Goal: Task Accomplishment & Management: Complete application form

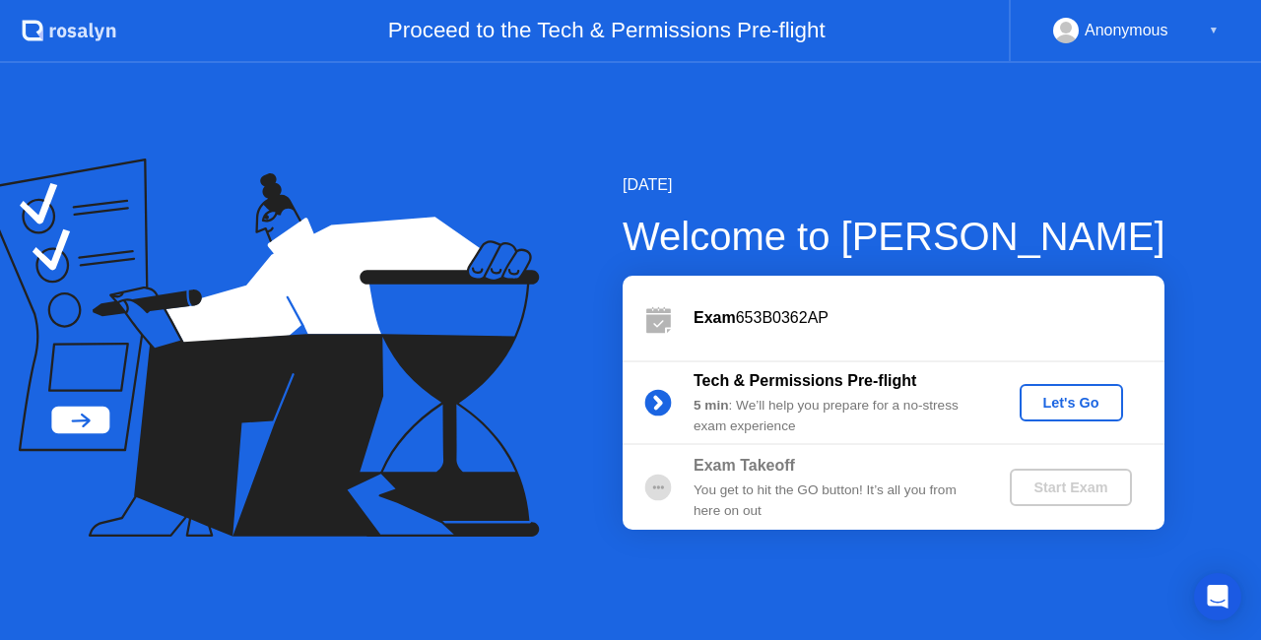
click at [1046, 397] on div "Let's Go" at bounding box center [1071, 403] width 88 height 16
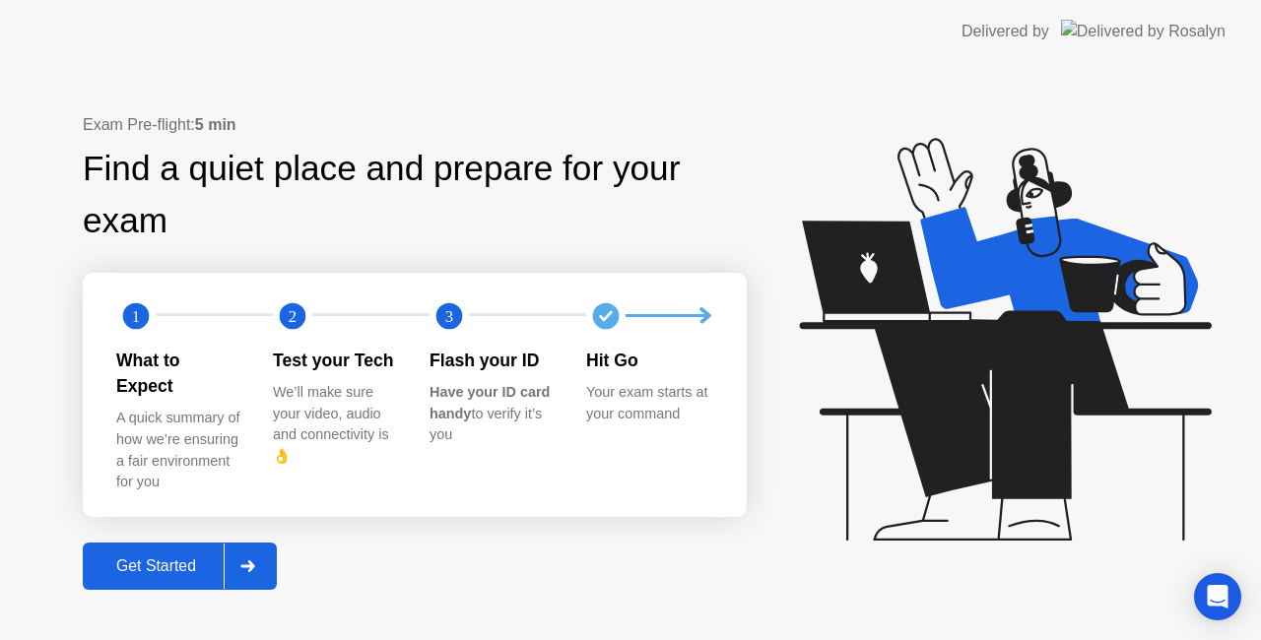
click at [181, 543] on button "Get Started" at bounding box center [180, 566] width 194 height 47
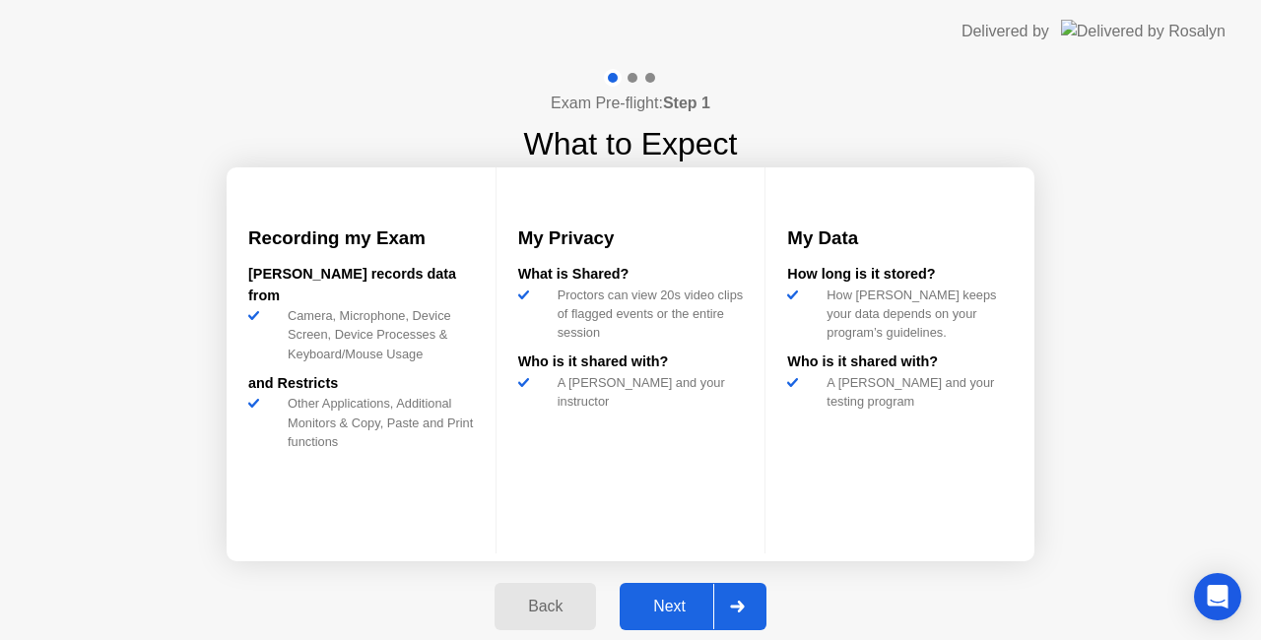
click at [694, 609] on div "Next" at bounding box center [669, 607] width 88 height 18
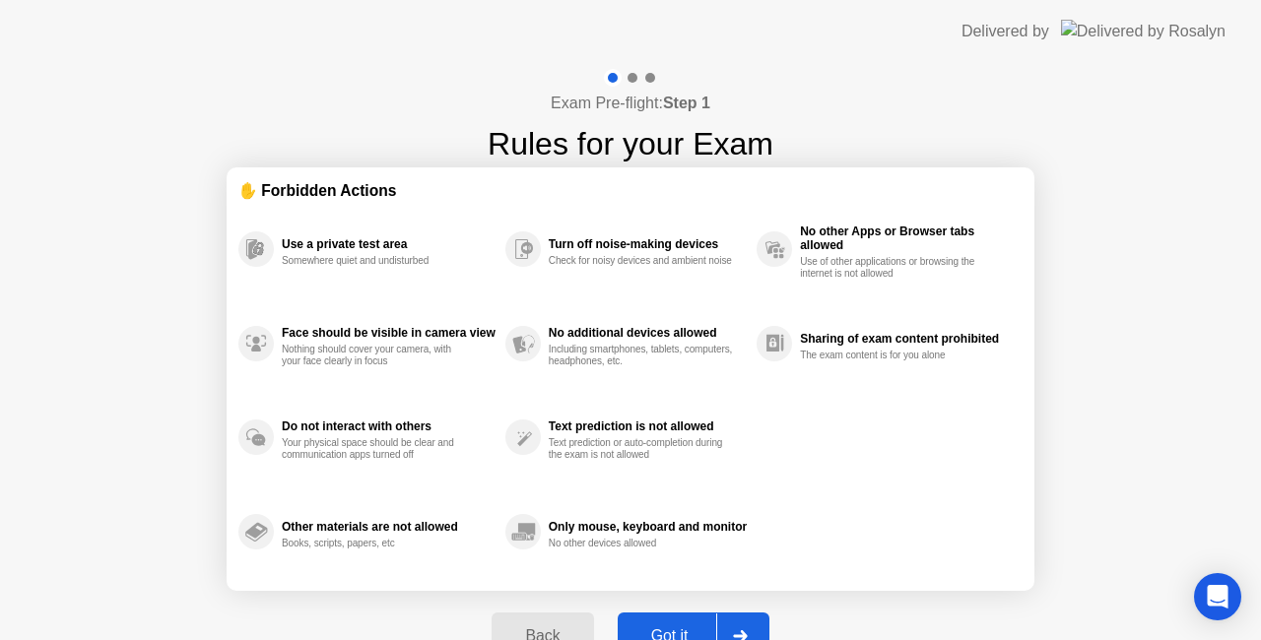
click at [689, 632] on div "Got it" at bounding box center [669, 636] width 93 height 18
select select "**********"
select select "*******"
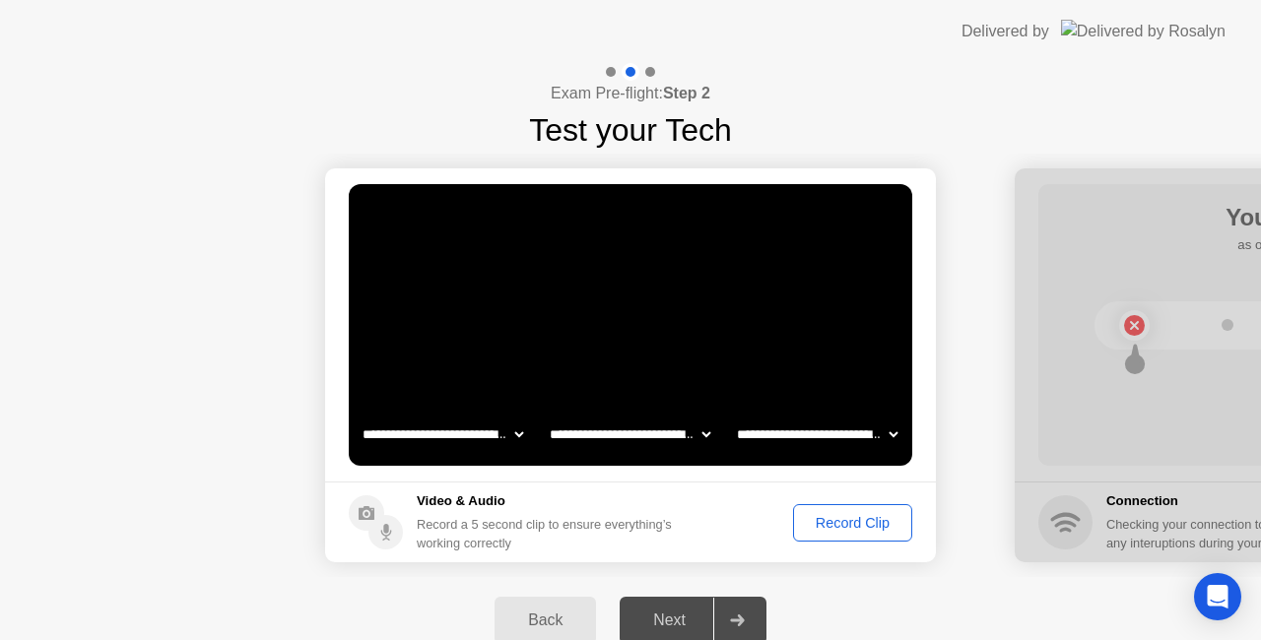
click at [846, 524] on div "Record Clip" at bounding box center [852, 523] width 105 height 16
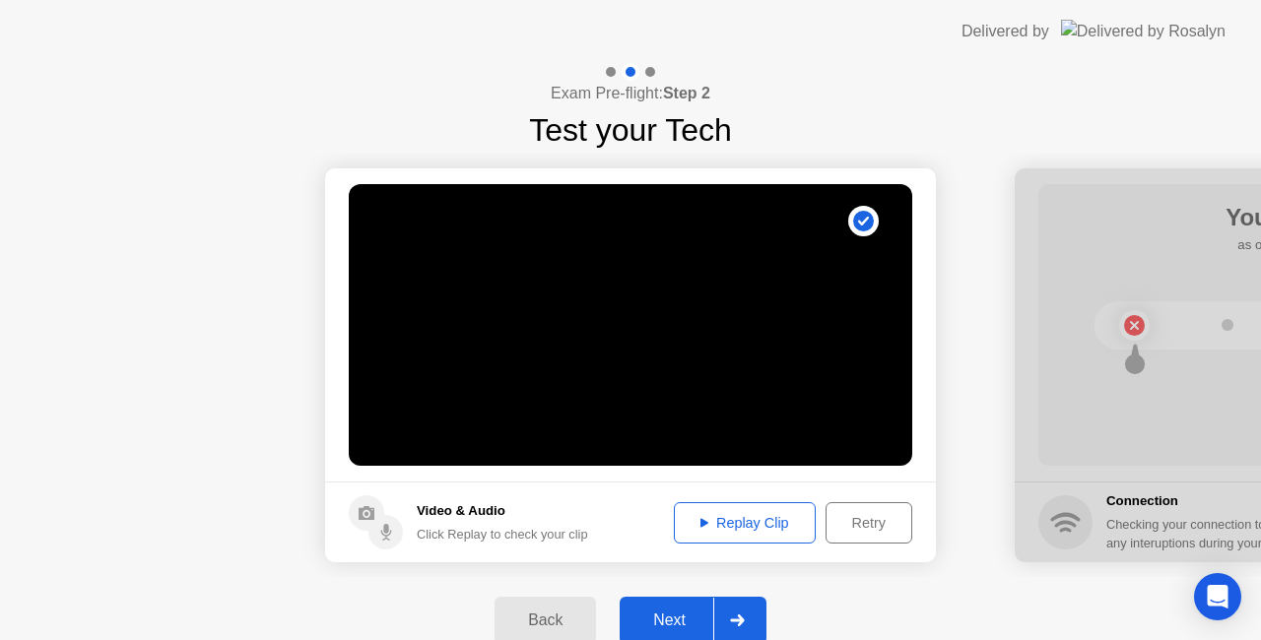
click at [756, 526] on div "Replay Clip" at bounding box center [744, 523] width 128 height 16
click at [685, 614] on div "Next" at bounding box center [669, 621] width 88 height 18
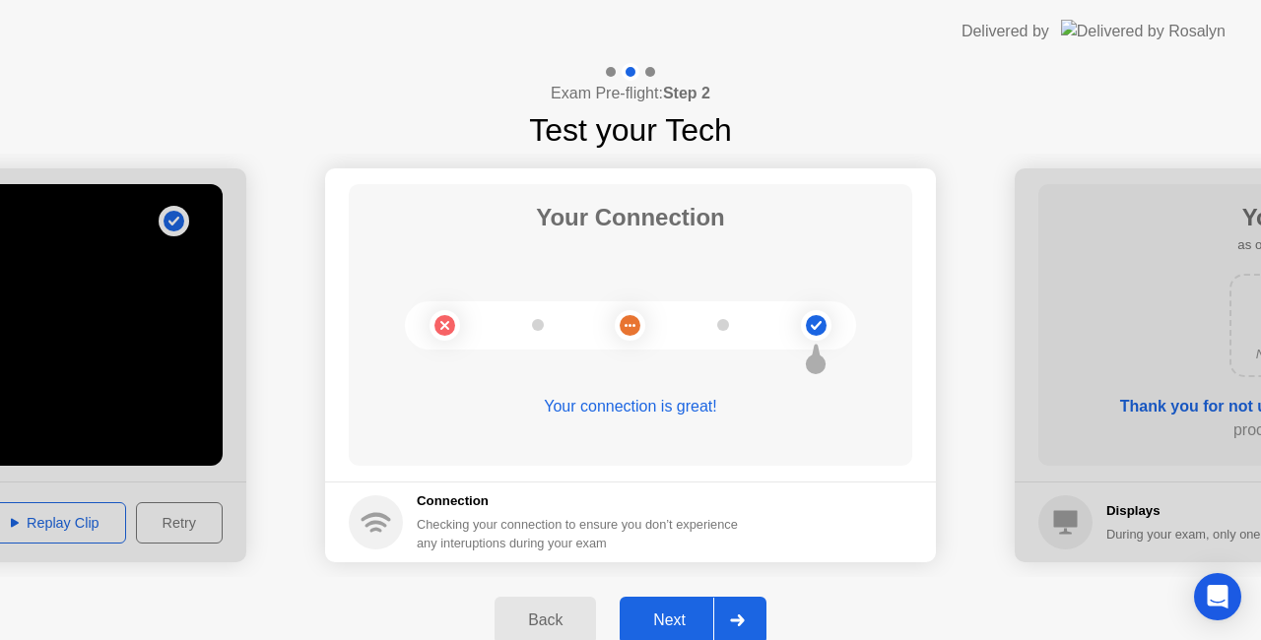
click at [671, 615] on div "Next" at bounding box center [669, 621] width 88 height 18
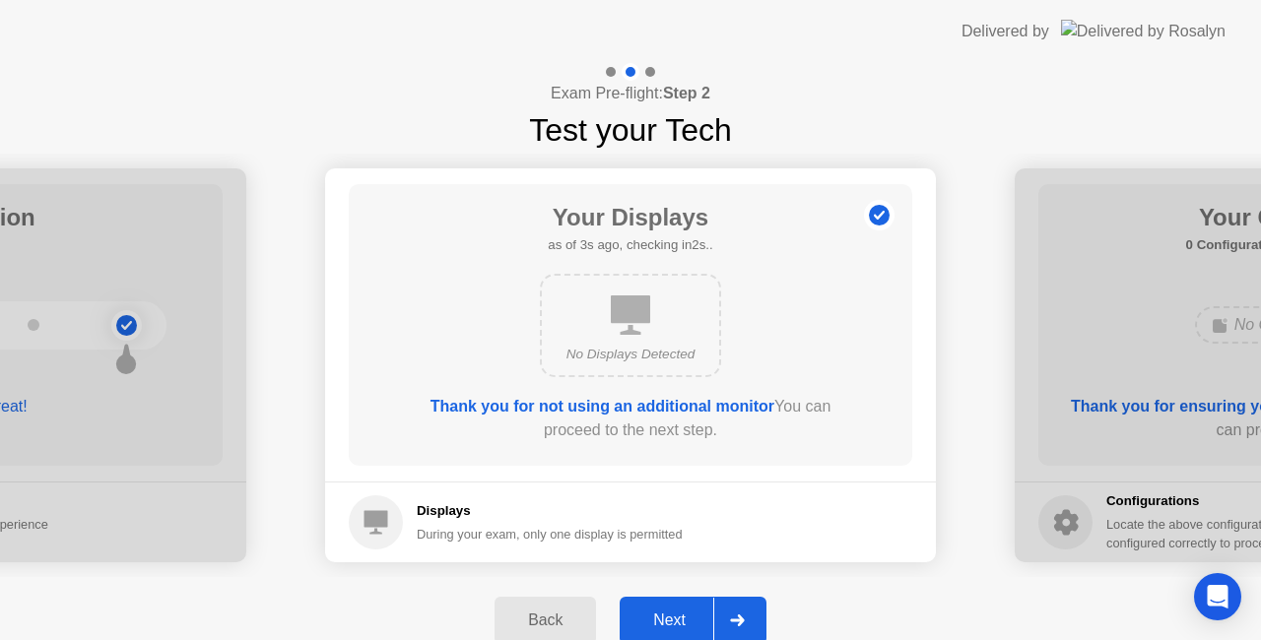
click at [693, 613] on div "Next" at bounding box center [669, 621] width 88 height 18
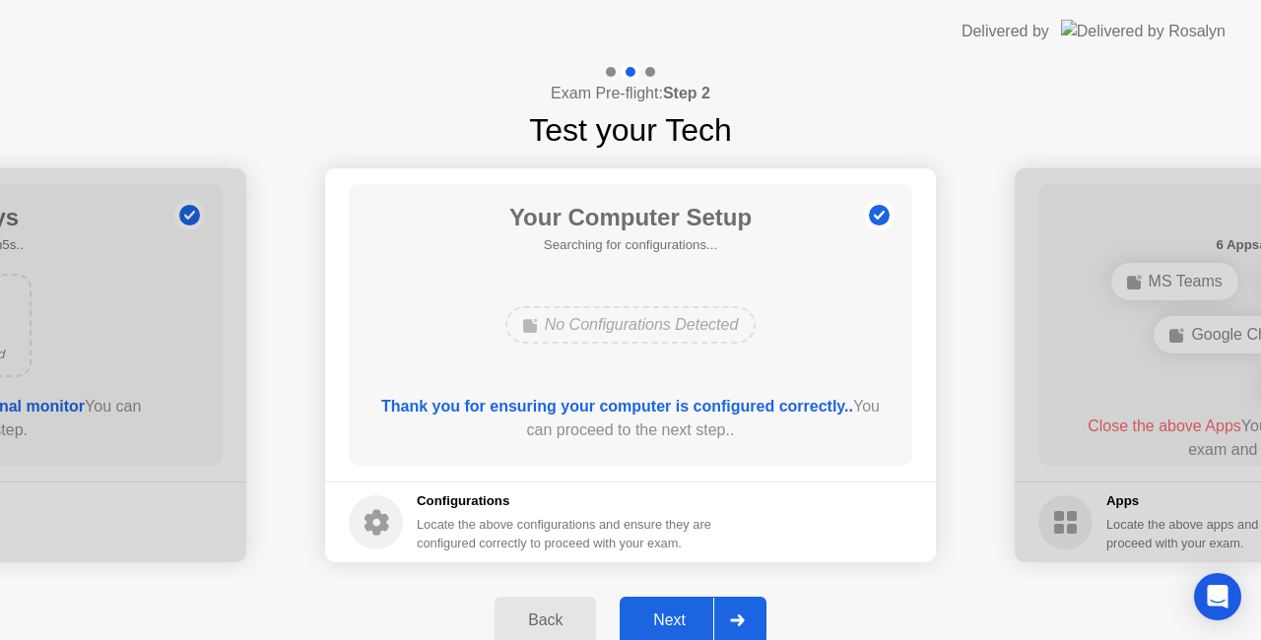
click at [693, 613] on div "Next" at bounding box center [669, 621] width 88 height 18
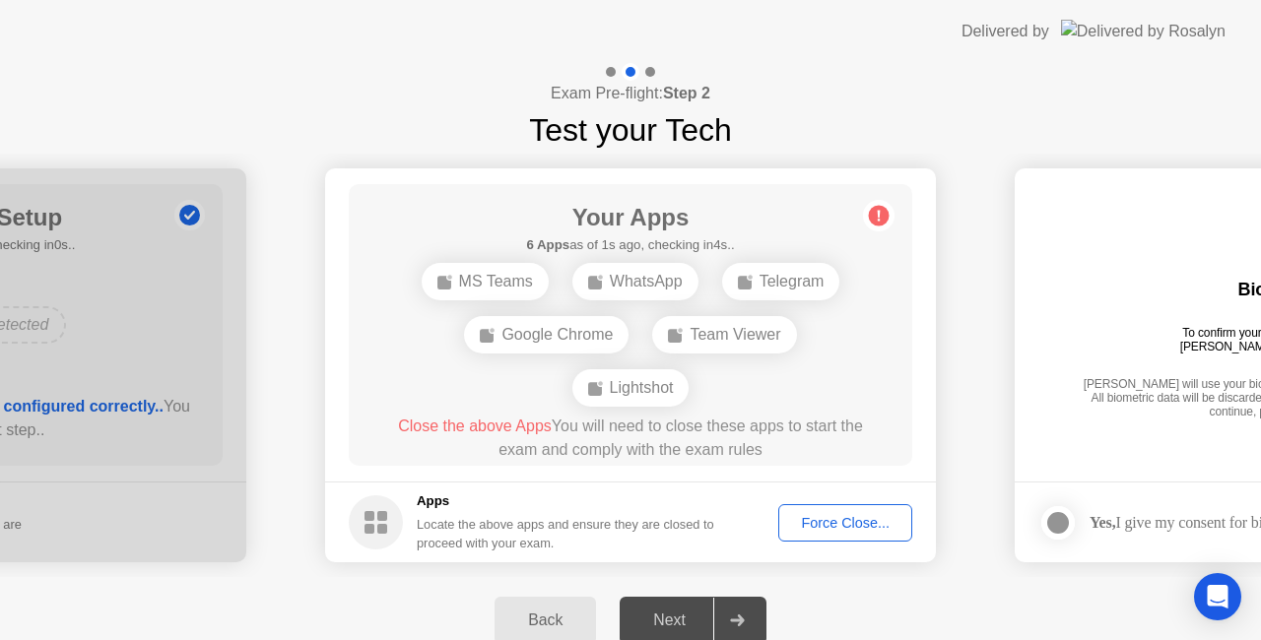
click at [892, 333] on div "Your Apps 6 Apps as of 1s ago, checking in4s.. MS Teams WhatsApp Telegram Googl…" at bounding box center [630, 325] width 563 height 282
click at [821, 506] on button "Force Close..." at bounding box center [845, 522] width 134 height 37
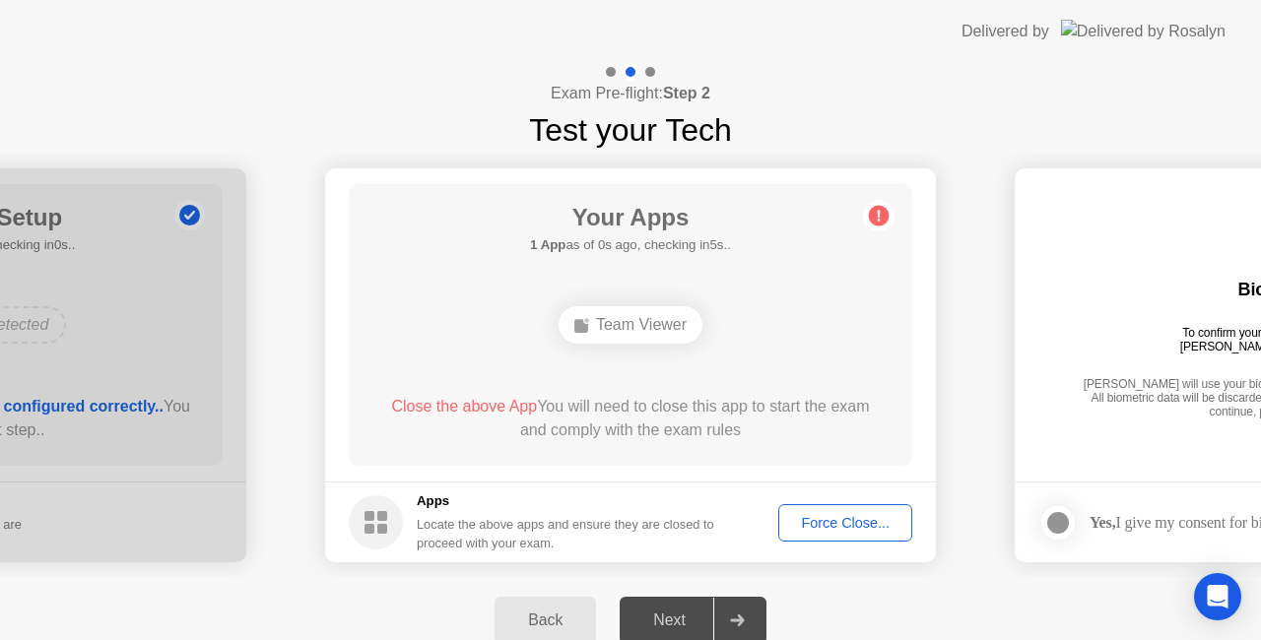
click at [817, 517] on div "Force Close..." at bounding box center [845, 523] width 120 height 16
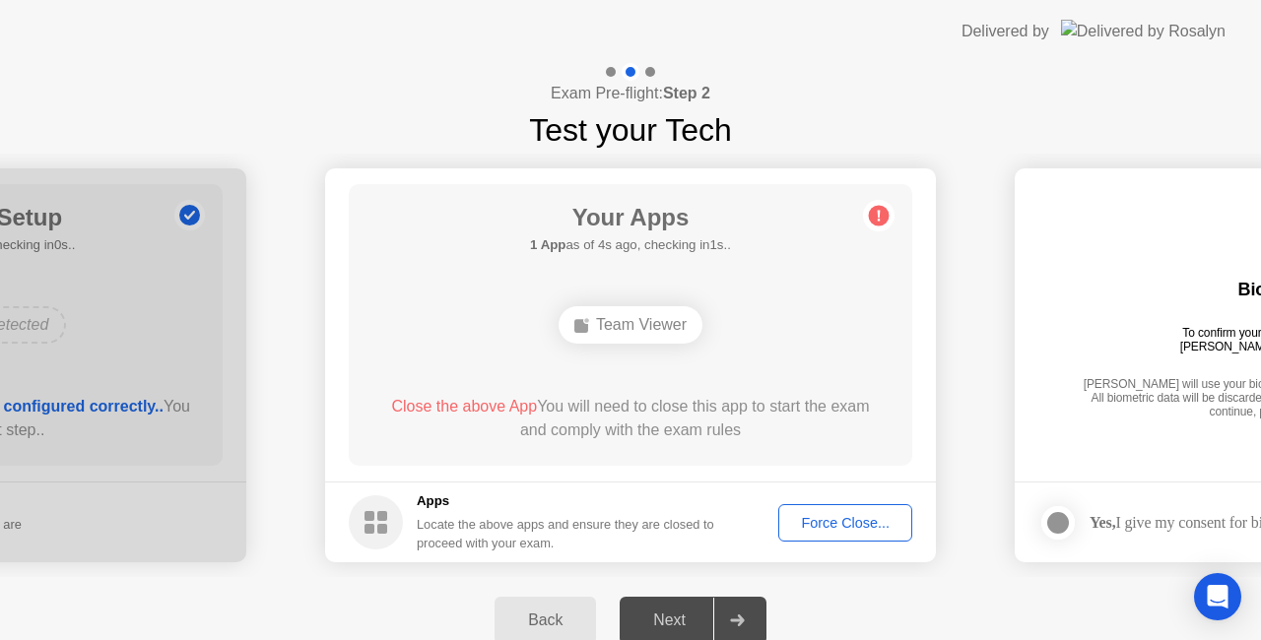
click at [611, 317] on div "Team Viewer" at bounding box center [630, 324] width 144 height 37
click at [828, 516] on div "Force Close..." at bounding box center [845, 523] width 120 height 16
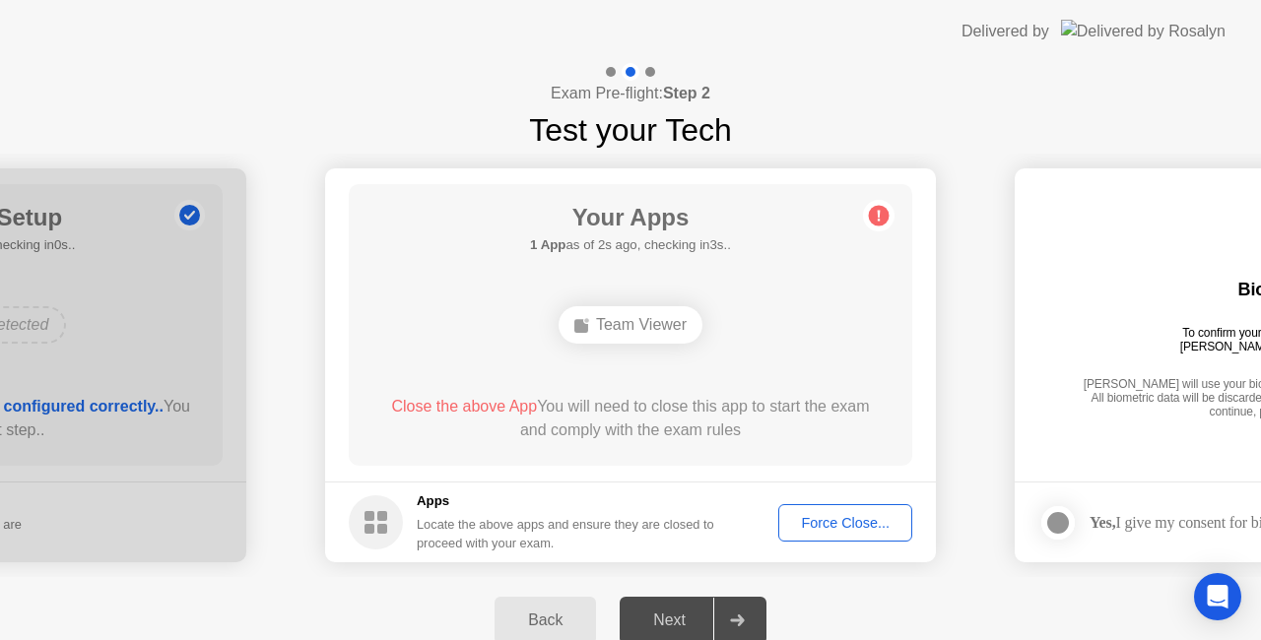
click at [820, 524] on div "Force Close..." at bounding box center [845, 523] width 120 height 16
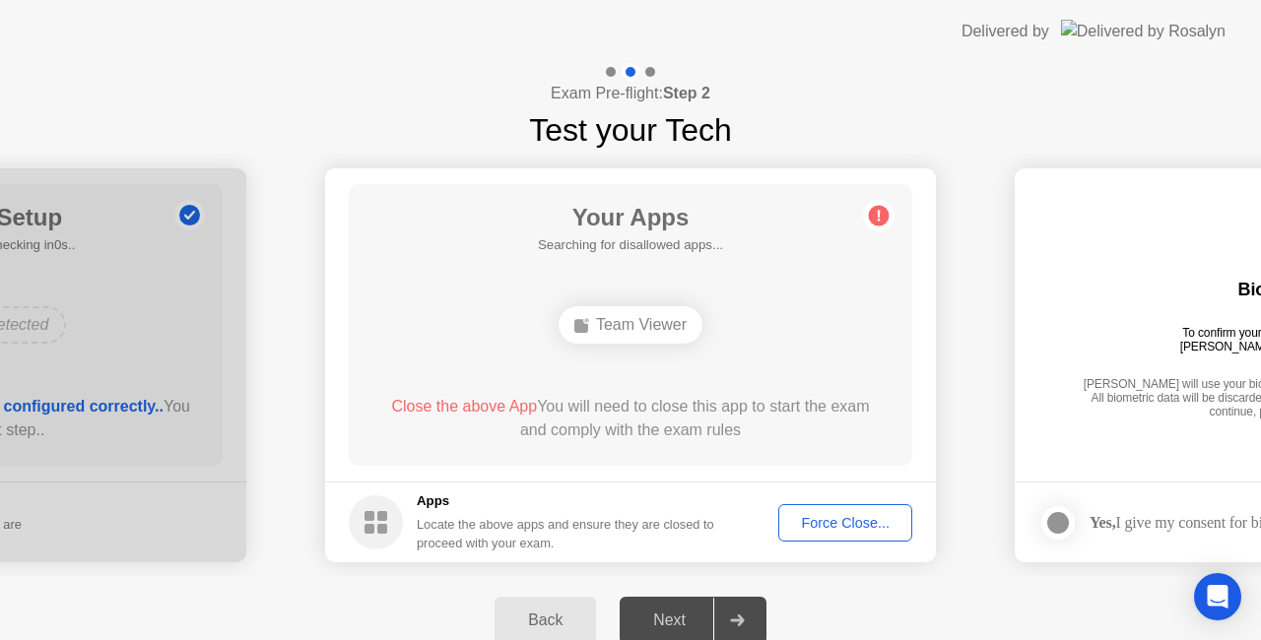
click at [1014, 116] on div "Exam Pre-flight: Step 2 Test your Tech" at bounding box center [630, 108] width 1261 height 91
click at [987, 140] on div "Exam Pre-flight: Step 2 Test your Tech" at bounding box center [630, 108] width 1261 height 91
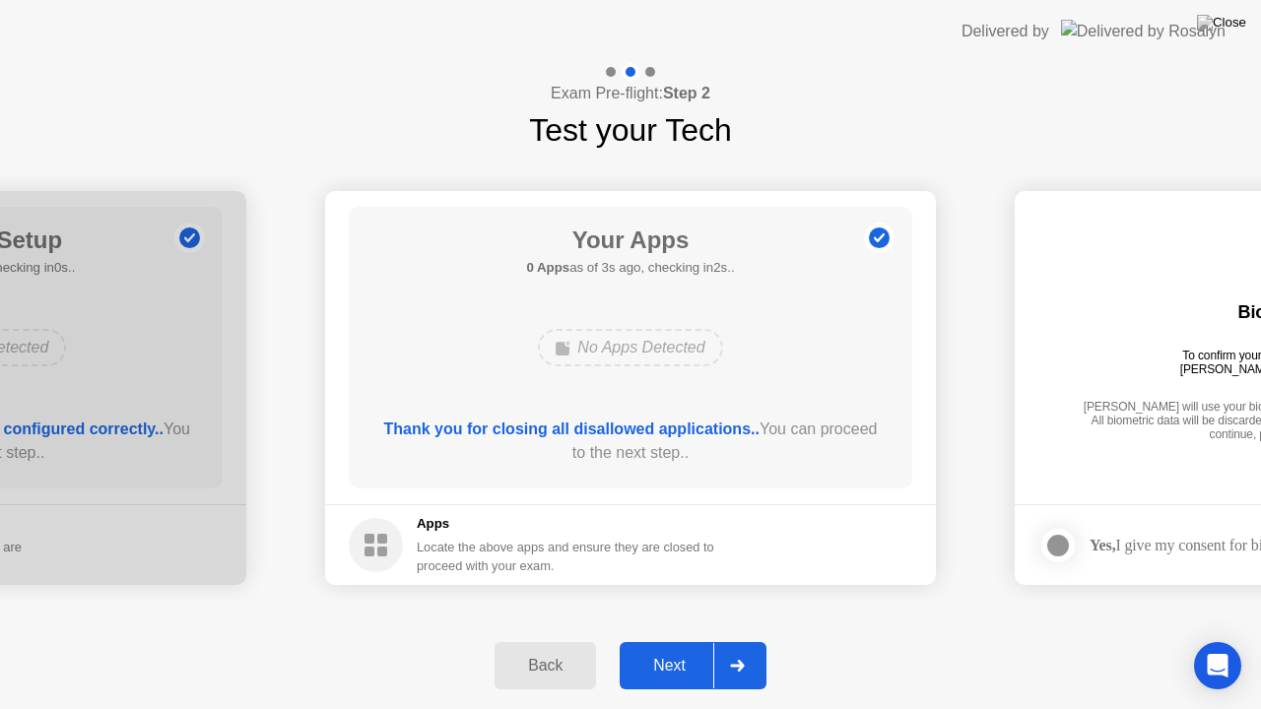
click at [680, 639] on div "Next" at bounding box center [669, 666] width 88 height 18
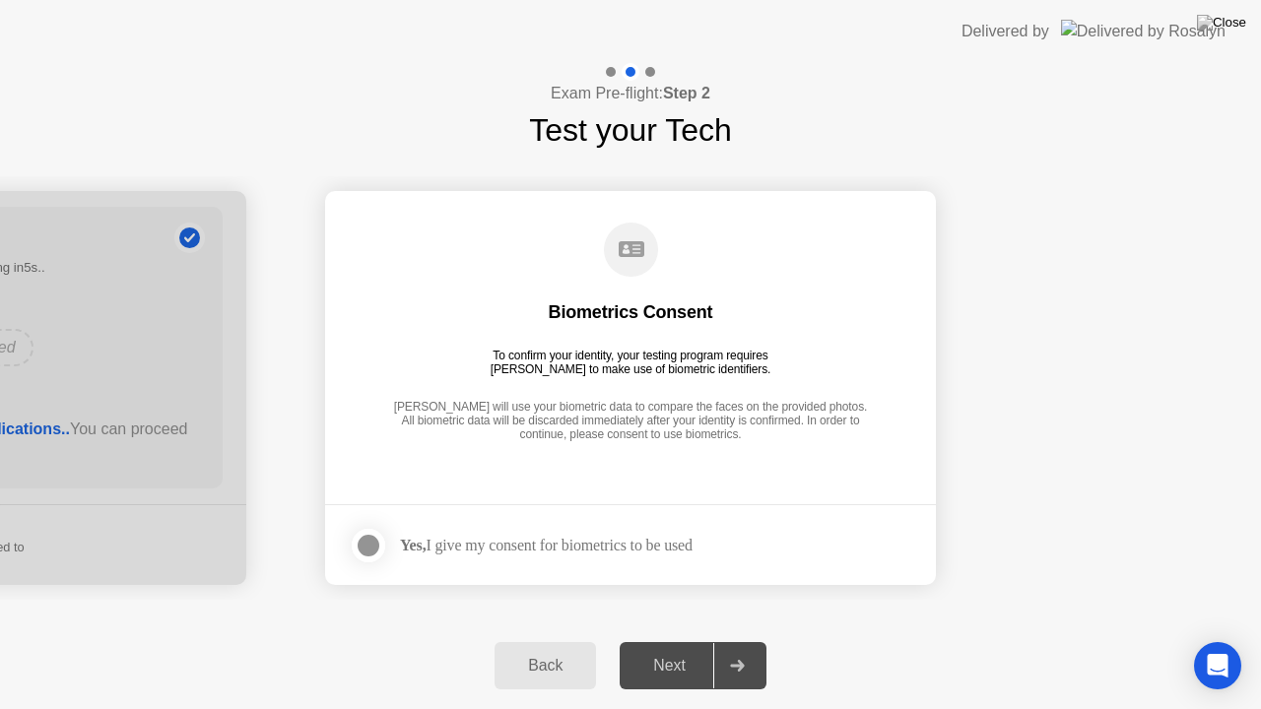
click at [376, 540] on div at bounding box center [368, 546] width 24 height 24
click at [678, 639] on div "Next" at bounding box center [669, 666] width 88 height 18
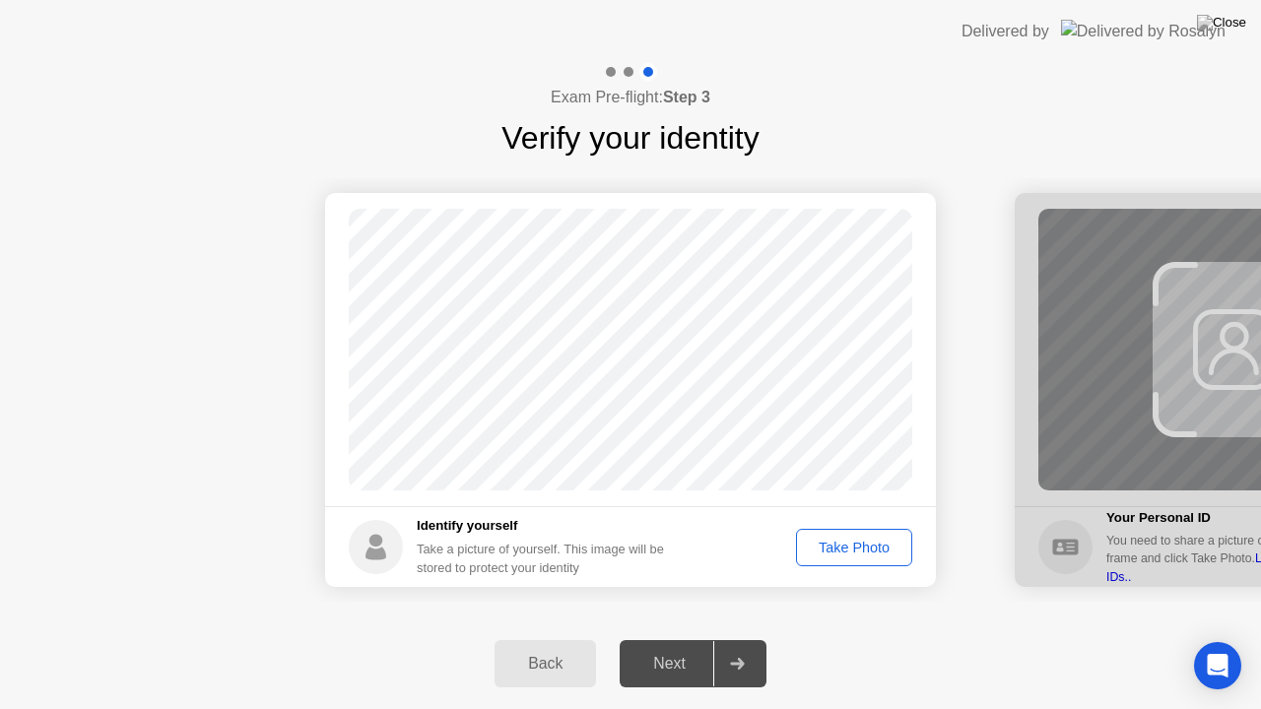
click at [863, 547] on div "Take Photo" at bounding box center [854, 548] width 102 height 16
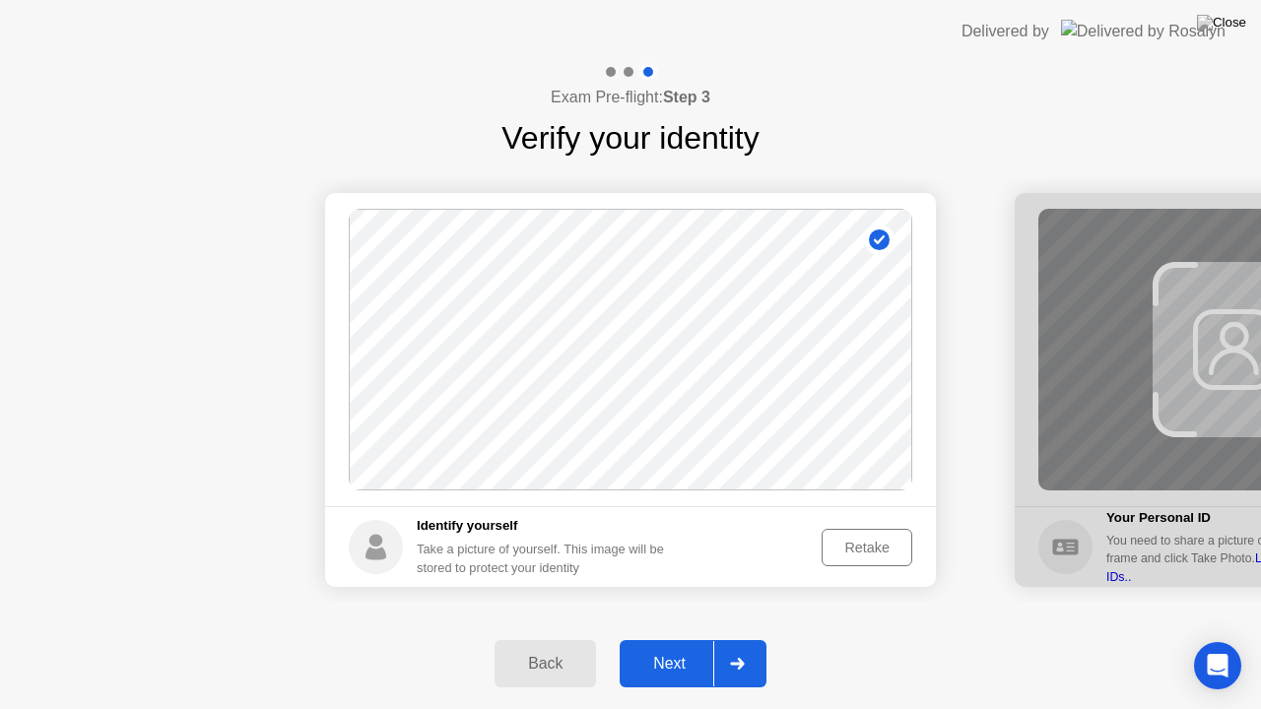
click at [679, 639] on div "Next" at bounding box center [669, 664] width 88 height 18
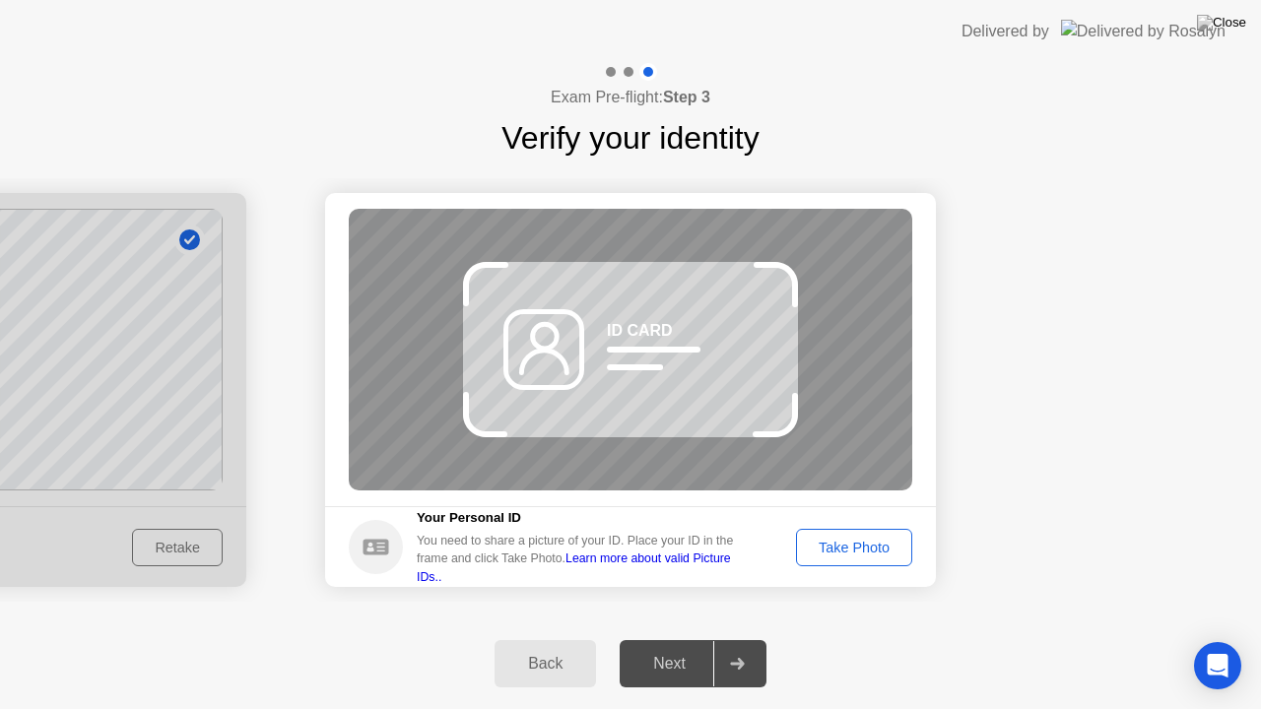
click at [866, 540] on div "Take Photo" at bounding box center [854, 548] width 102 height 16
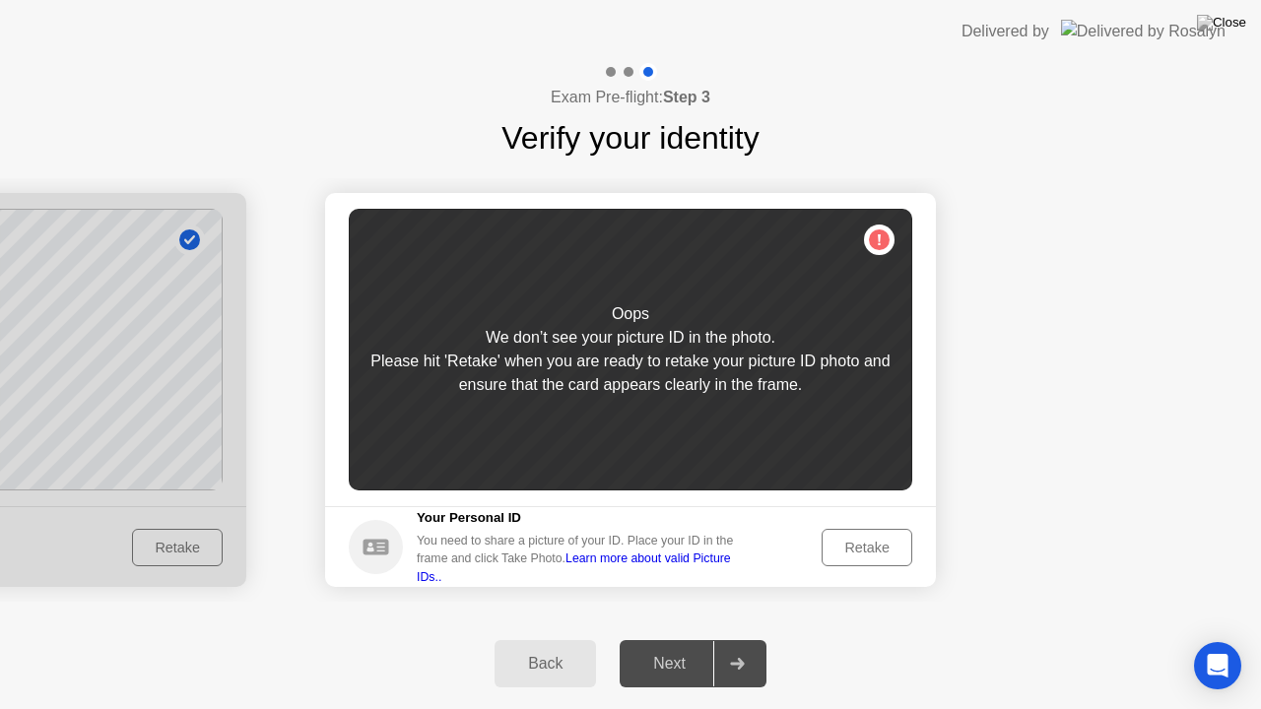
click at [862, 543] on div "Retake" at bounding box center [866, 548] width 77 height 16
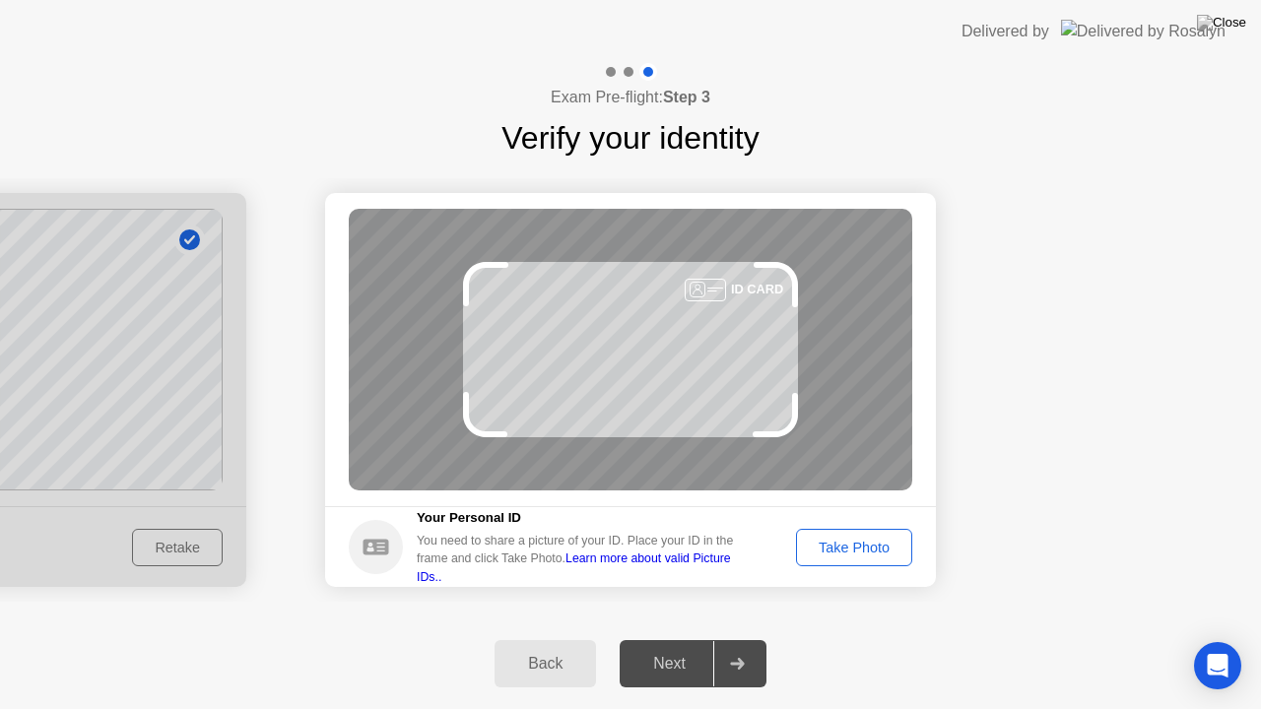
click at [862, 543] on div "Take Photo" at bounding box center [854, 548] width 102 height 16
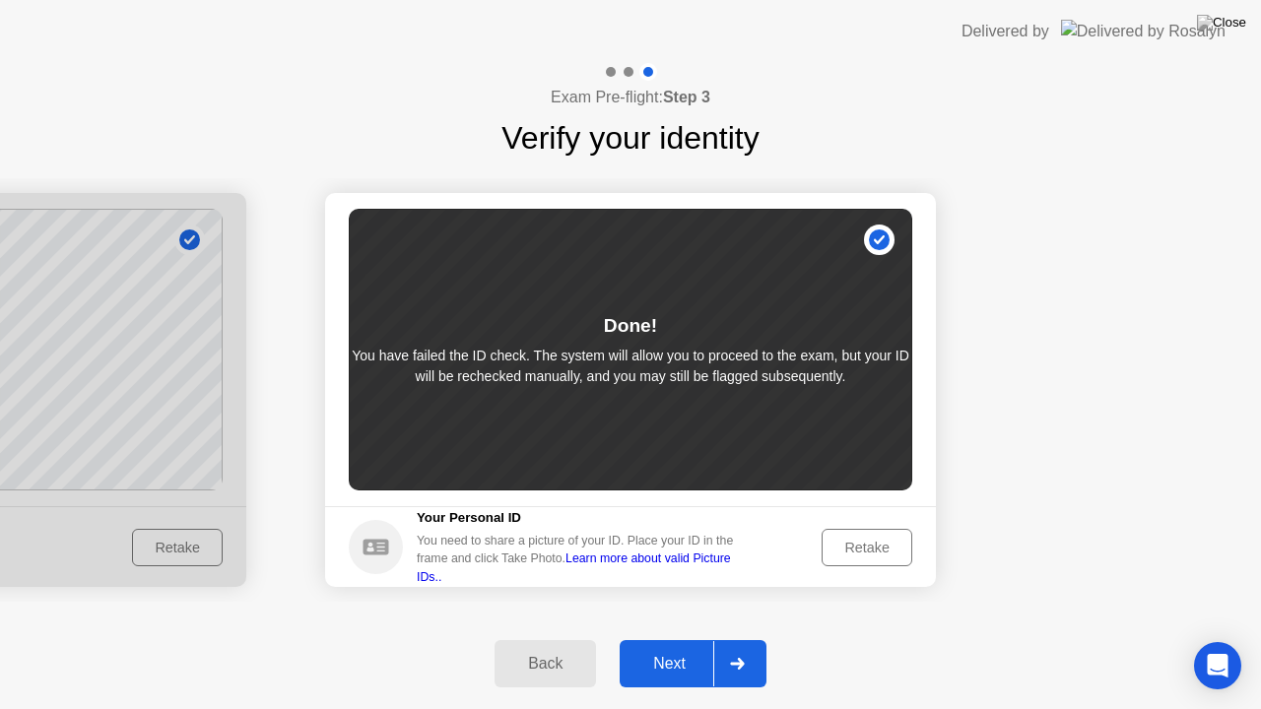
click at [700, 639] on div "Next" at bounding box center [669, 664] width 88 height 18
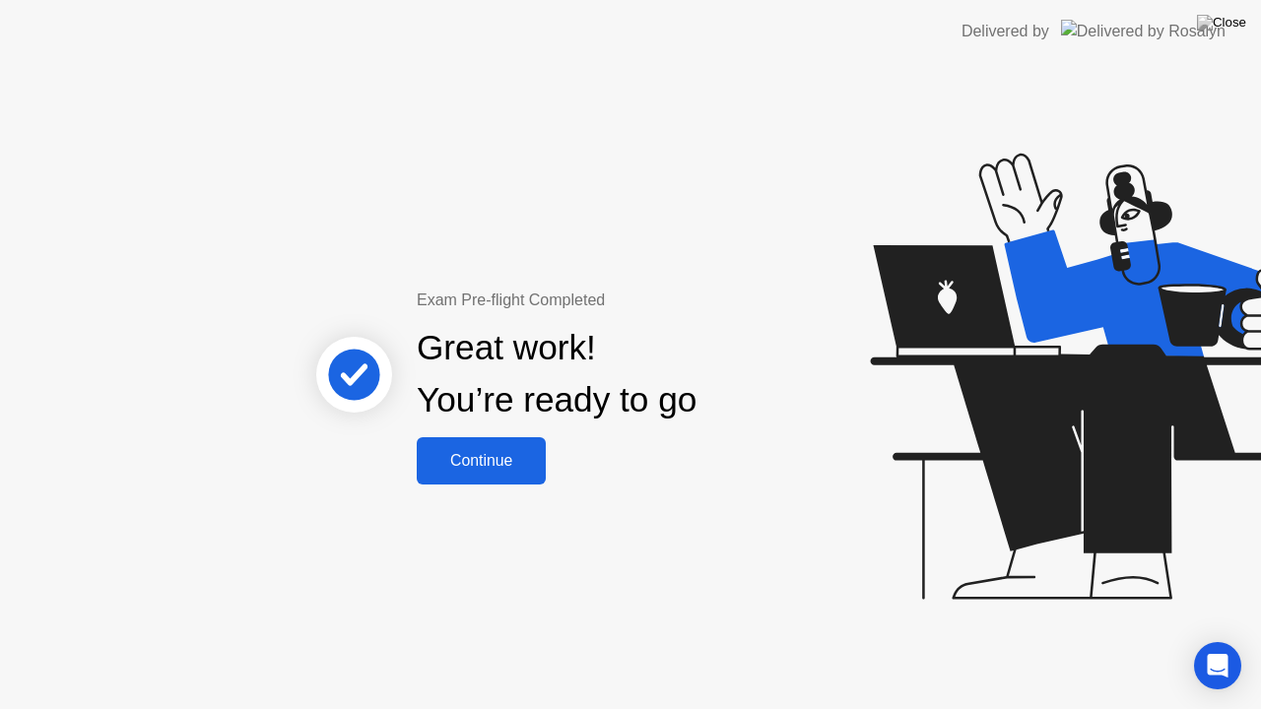
click at [495, 466] on div "Continue" at bounding box center [480, 461] width 117 height 18
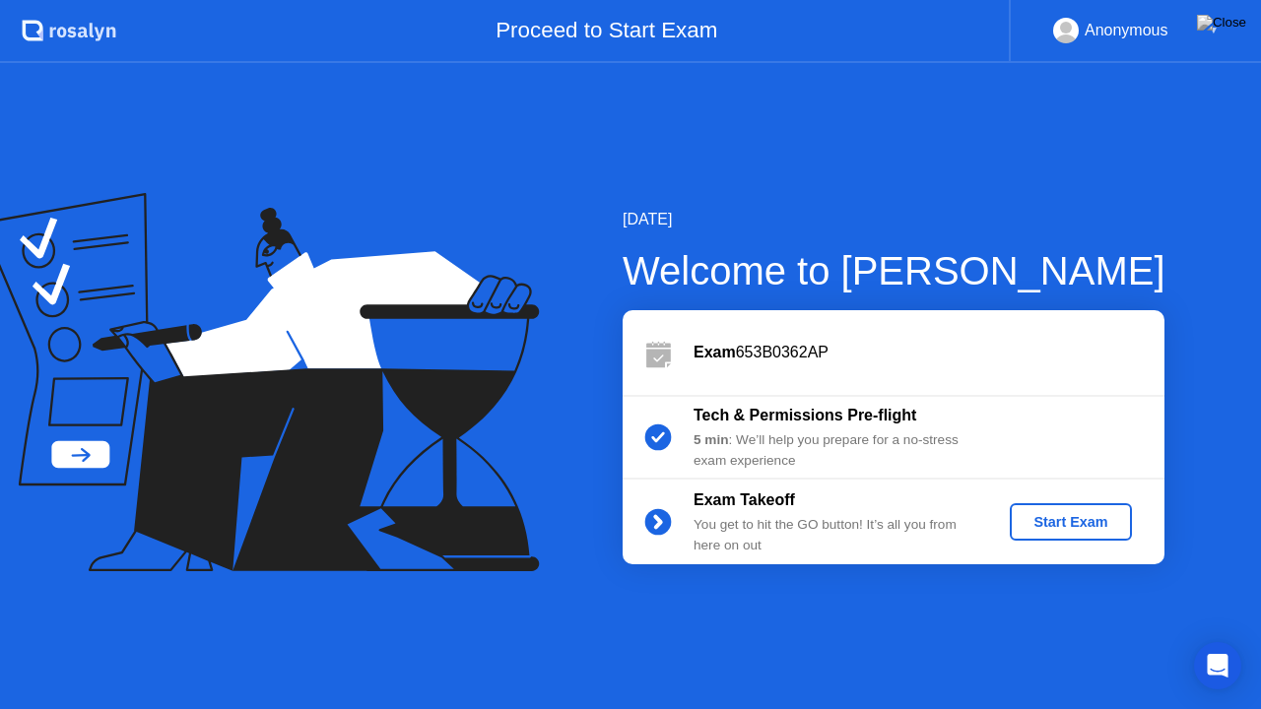
click at [1066, 522] on div "Start Exam" at bounding box center [1069, 522] width 105 height 16
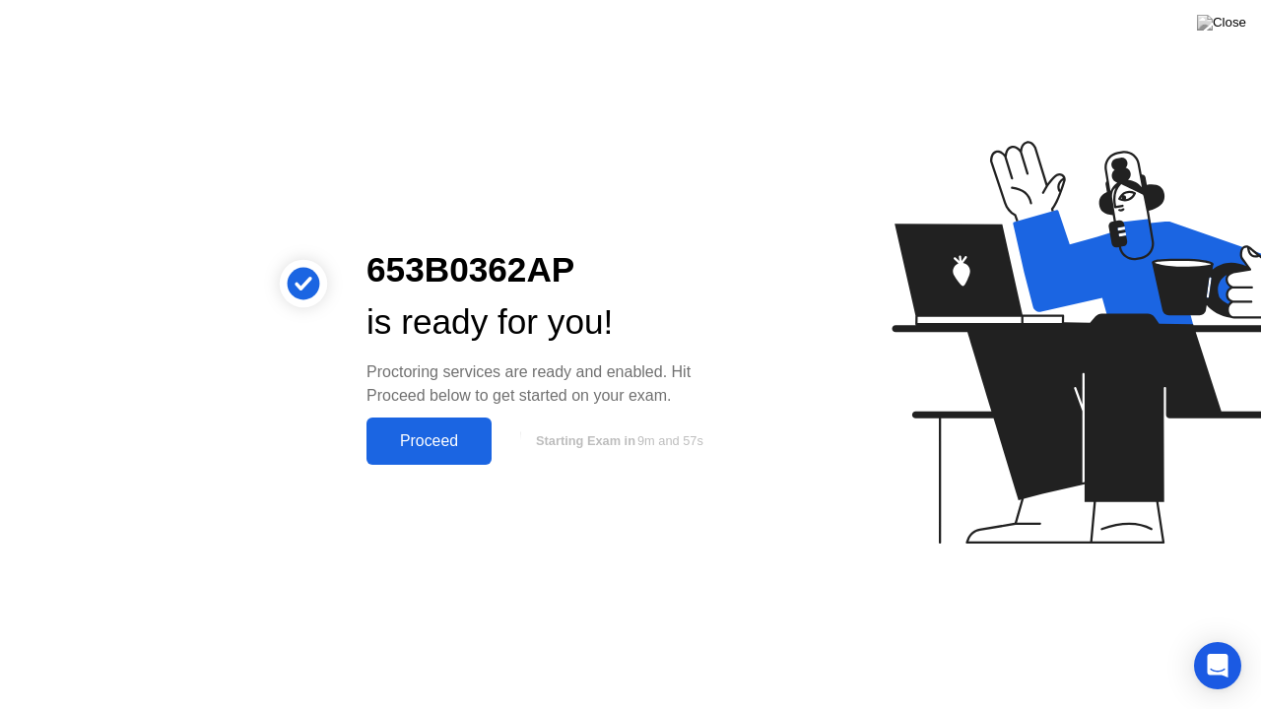
click at [440, 438] on div "Proceed" at bounding box center [428, 441] width 113 height 18
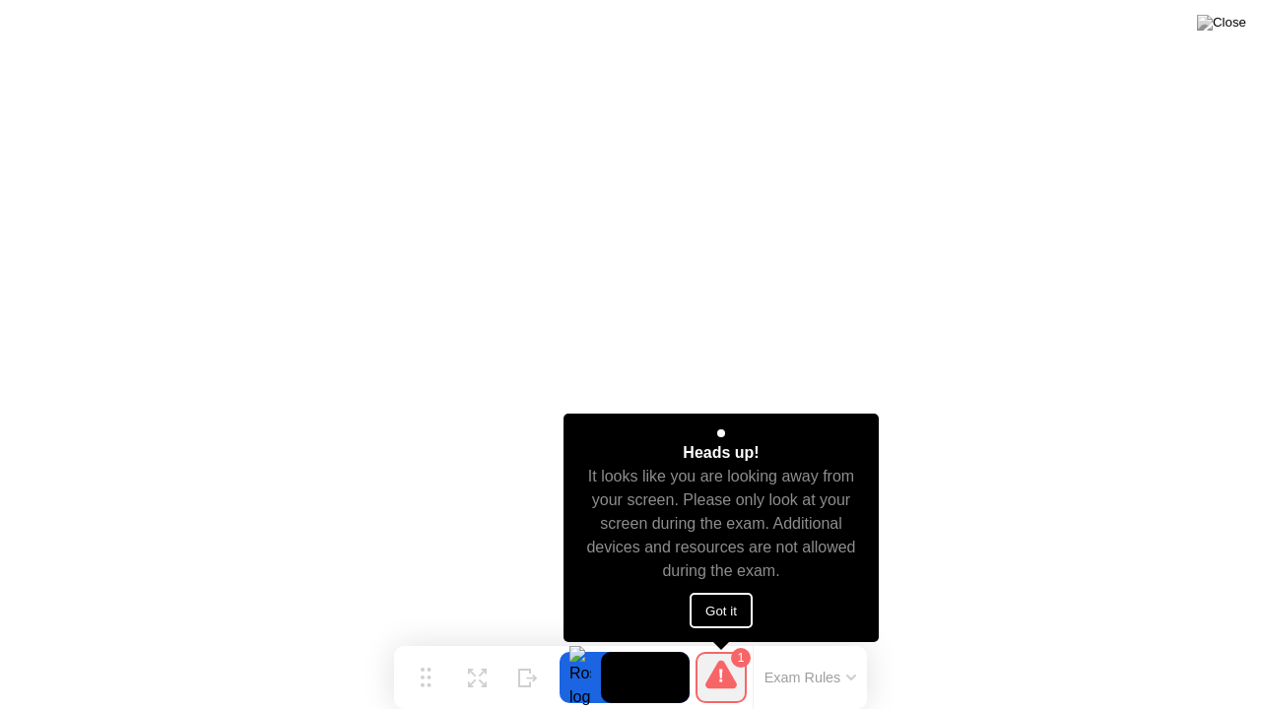
click at [739, 607] on button "Got it" at bounding box center [720, 610] width 63 height 35
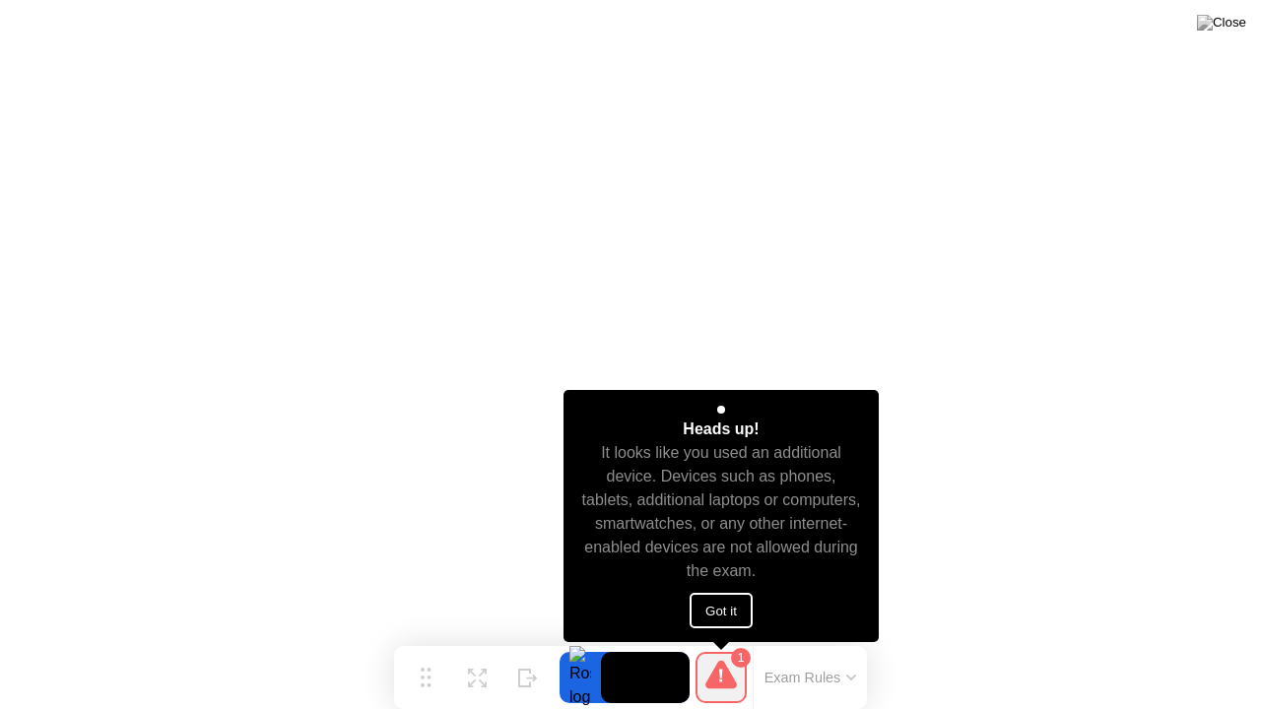
click at [727, 605] on button "Got it" at bounding box center [720, 610] width 63 height 35
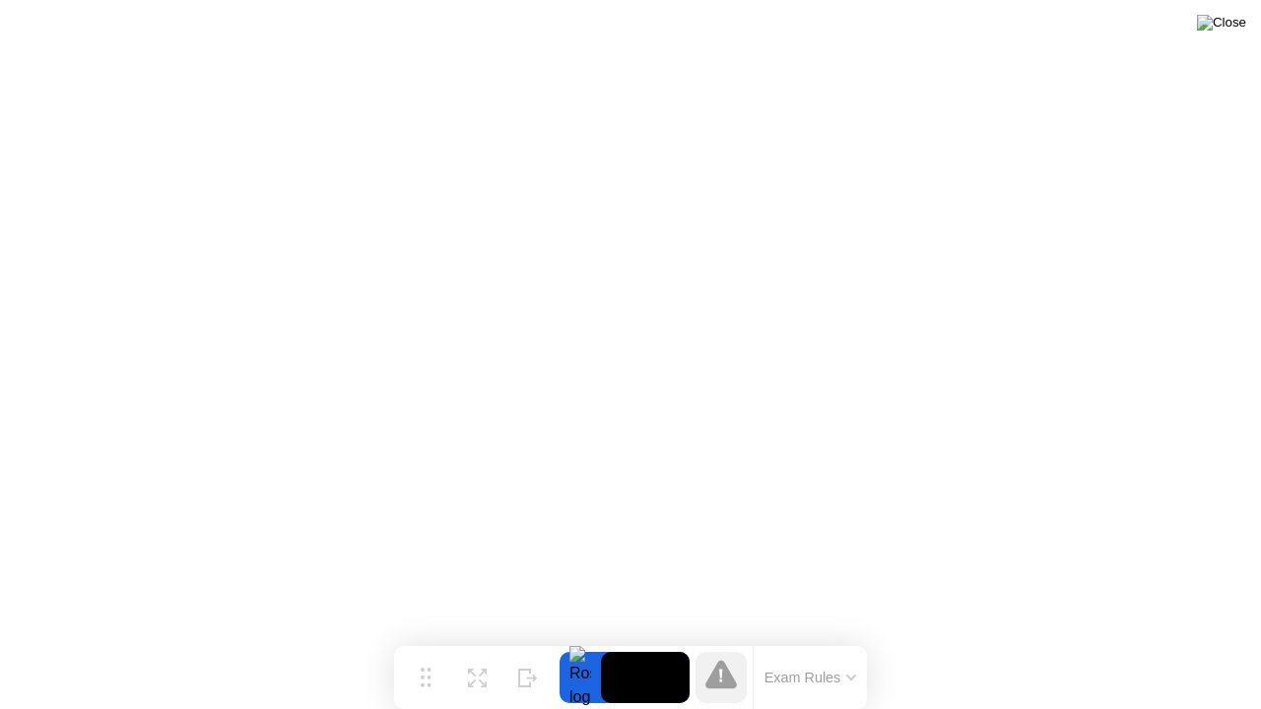
click at [1227, 31] on img at bounding box center [1221, 23] width 49 height 16
